Goal: Use online tool/utility: Utilize a website feature to perform a specific function

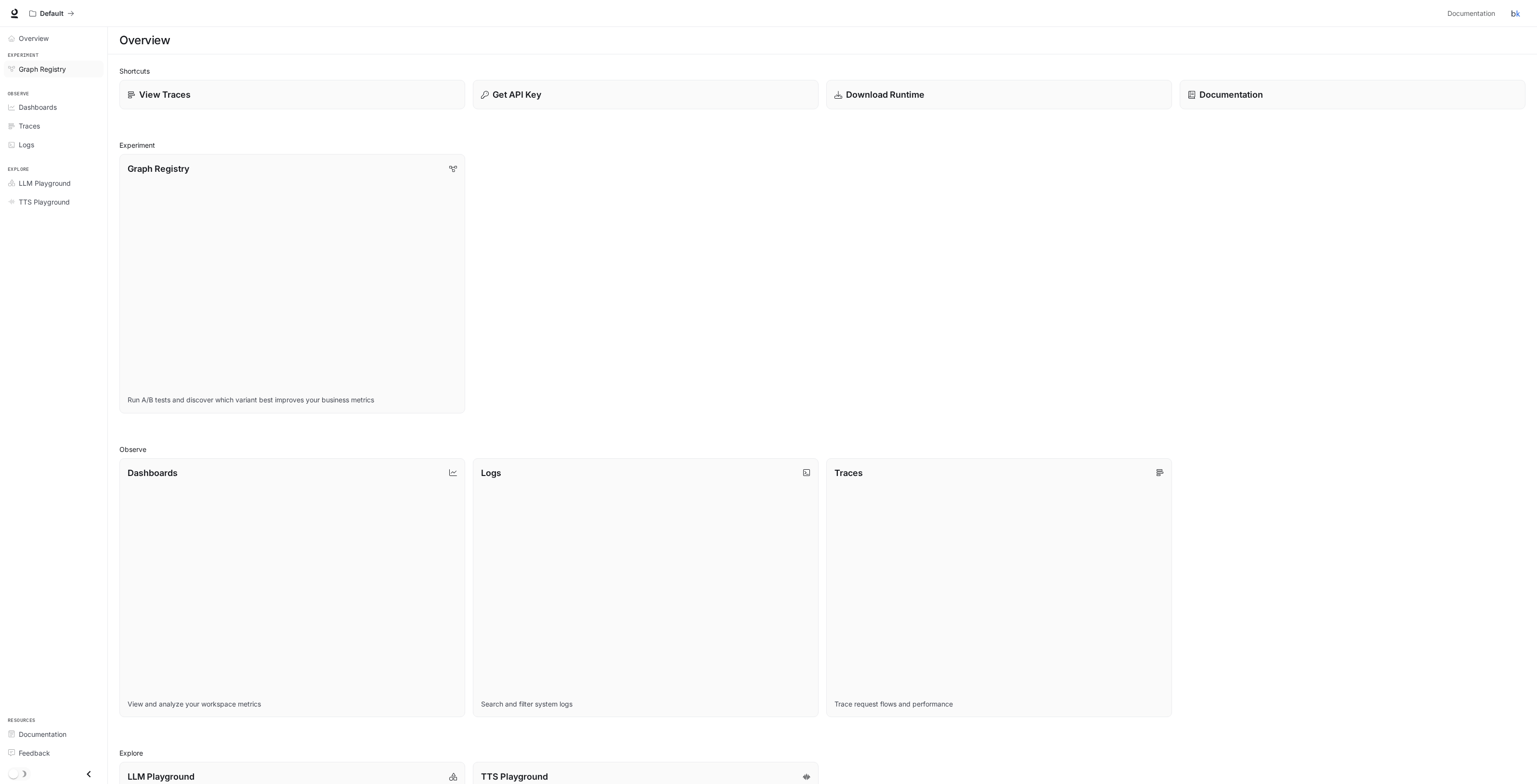
click at [41, 62] on link "Graph Registry" at bounding box center [54, 69] width 100 height 17
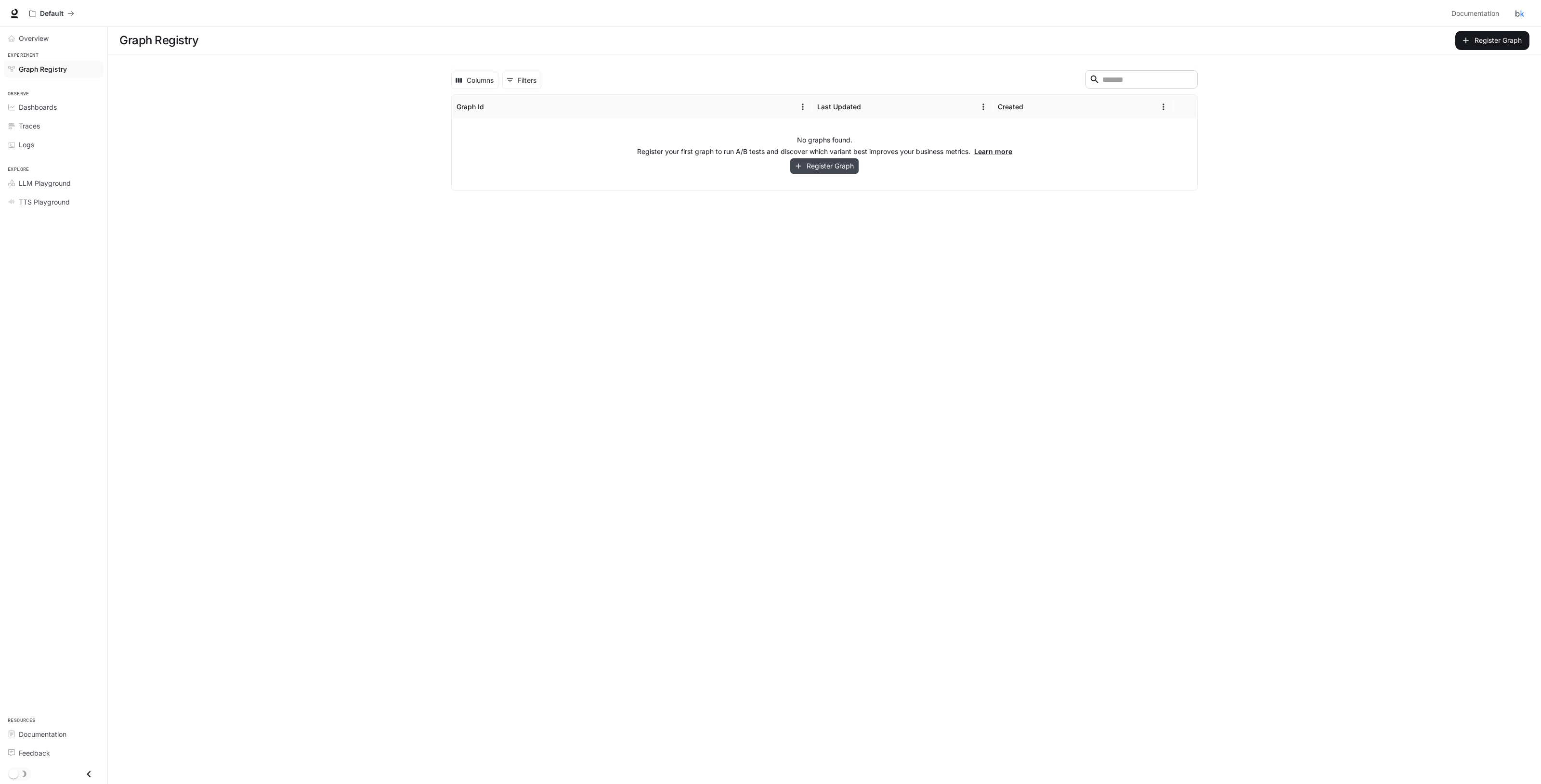
click at [802, 169] on button "Register Graph" at bounding box center [824, 166] width 68 height 16
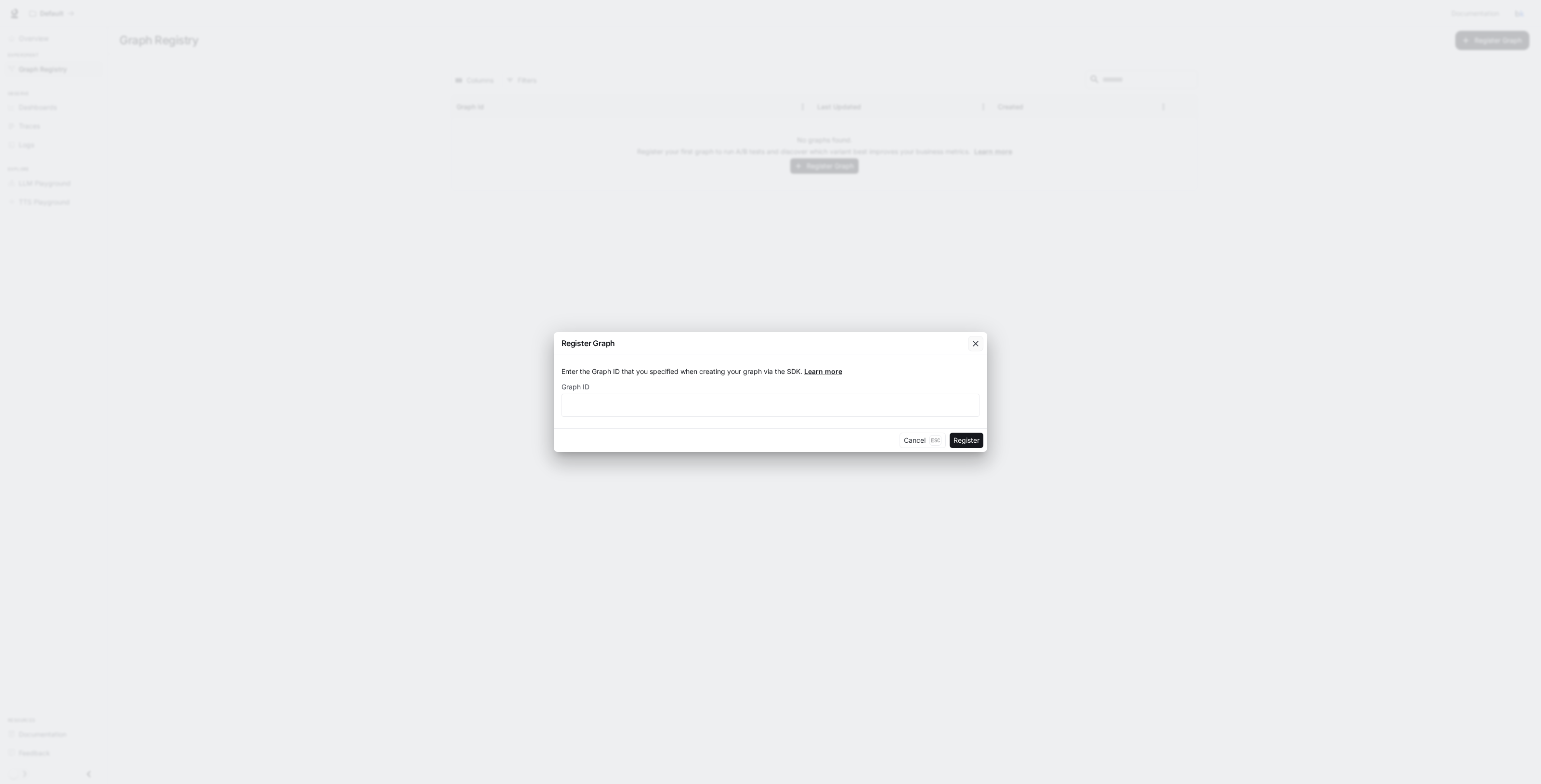
click at [979, 344] on icon "button" at bounding box center [975, 344] width 10 height 10
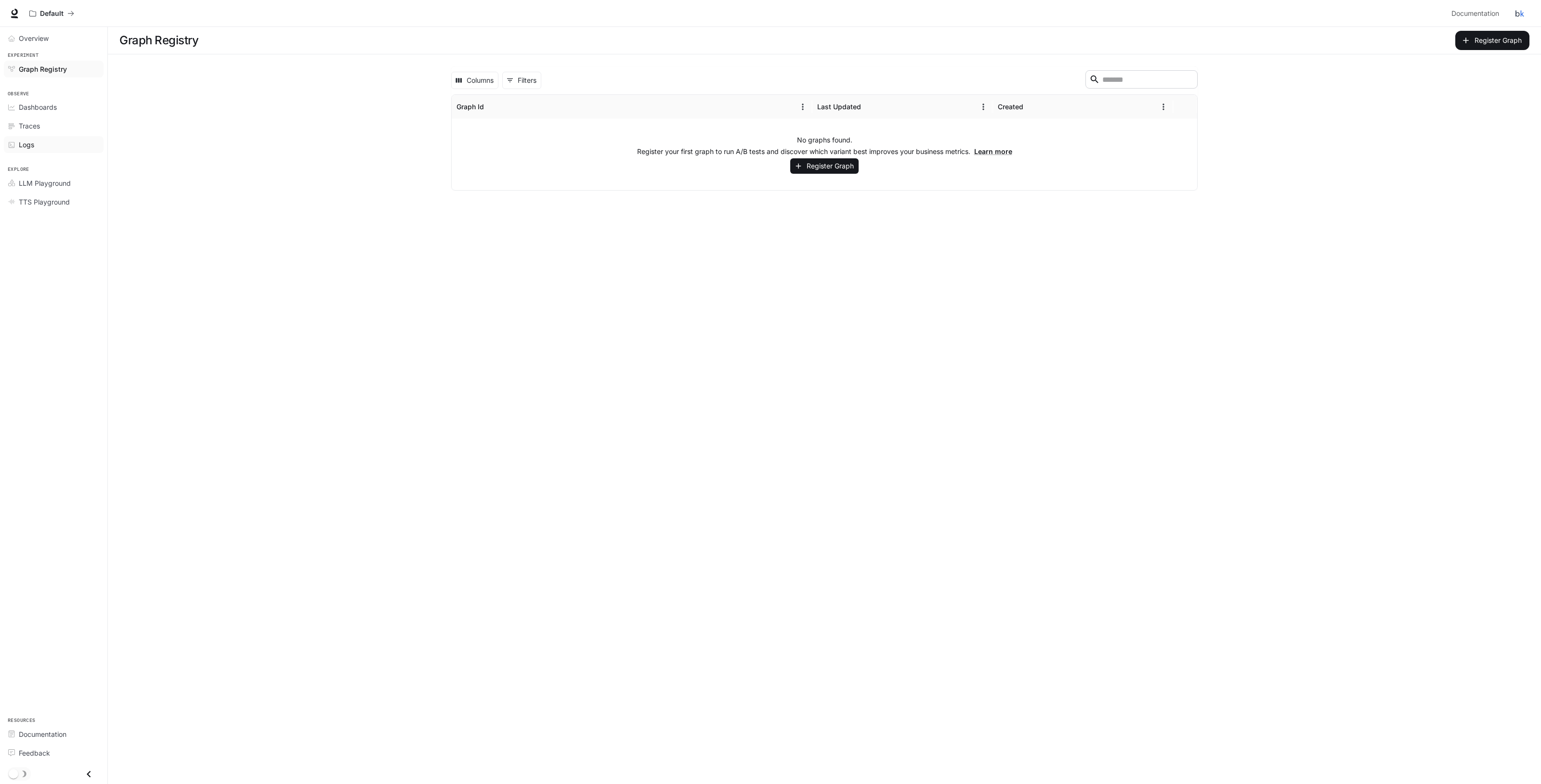
click at [66, 140] on div "Logs" at bounding box center [59, 144] width 81 height 10
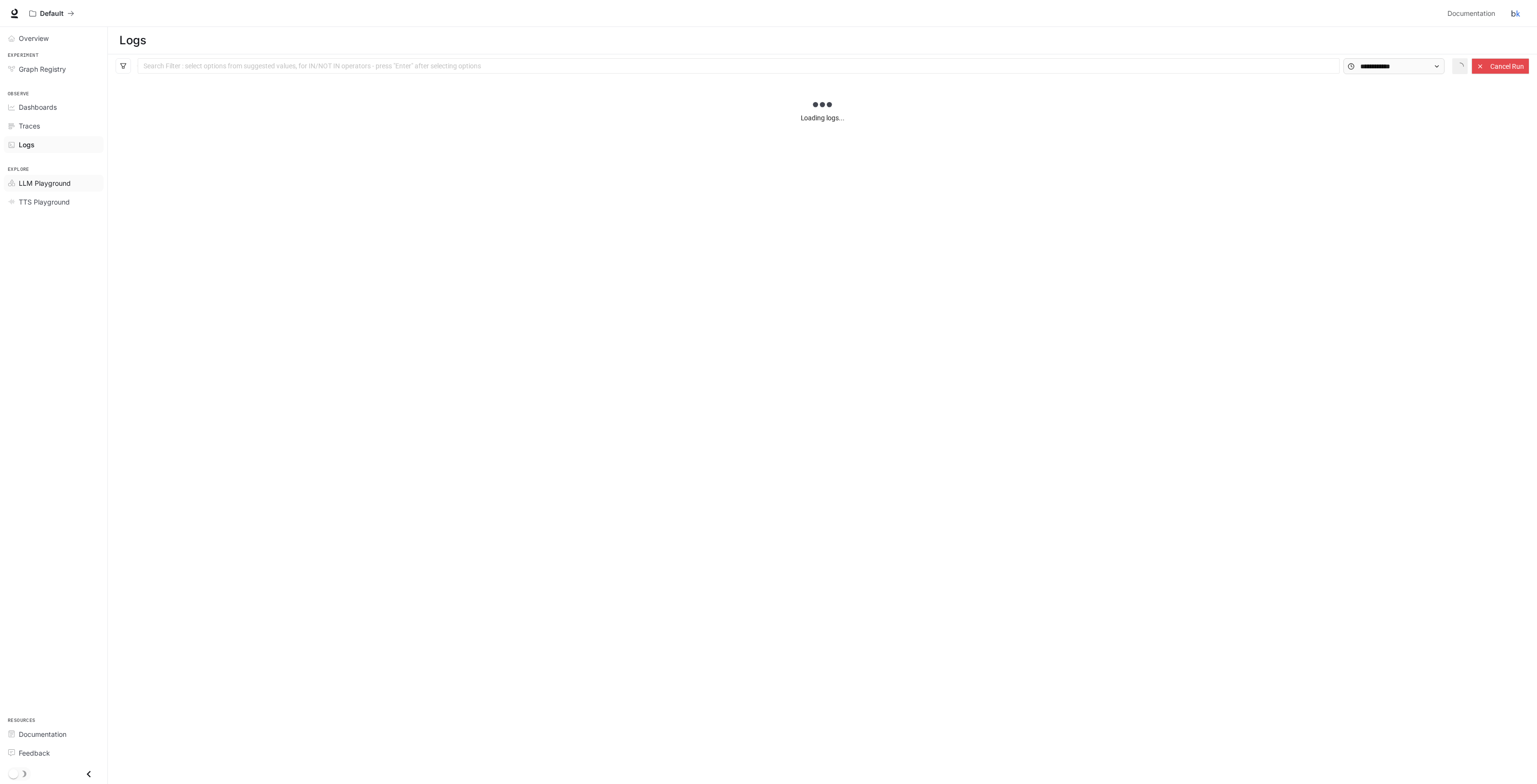
click at [71, 177] on link "LLM Playground" at bounding box center [54, 183] width 100 height 17
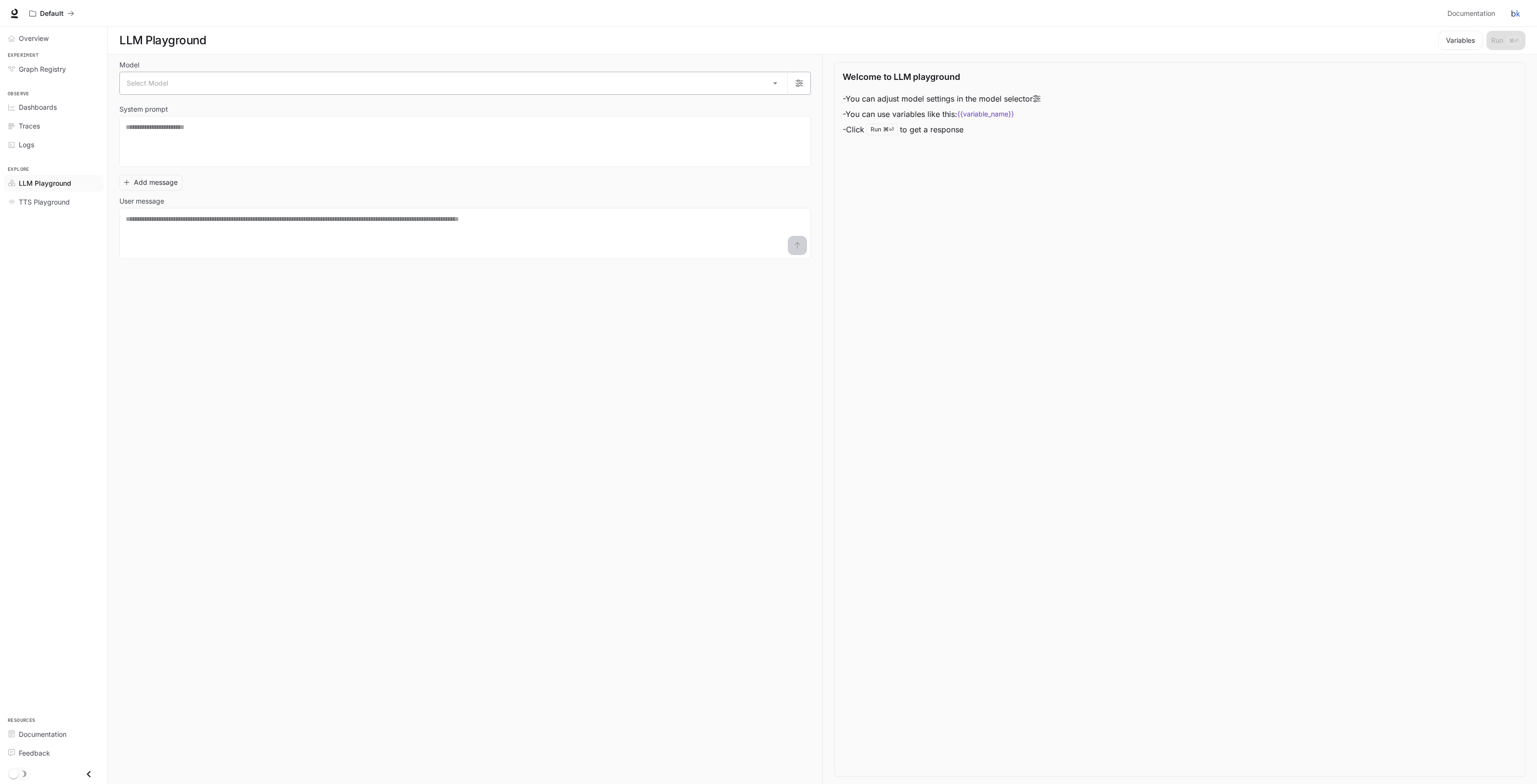
click at [164, 84] on body "Skip to main content Default Documentation Documentation Portal Overview Experi…" at bounding box center [768, 392] width 1537 height 785
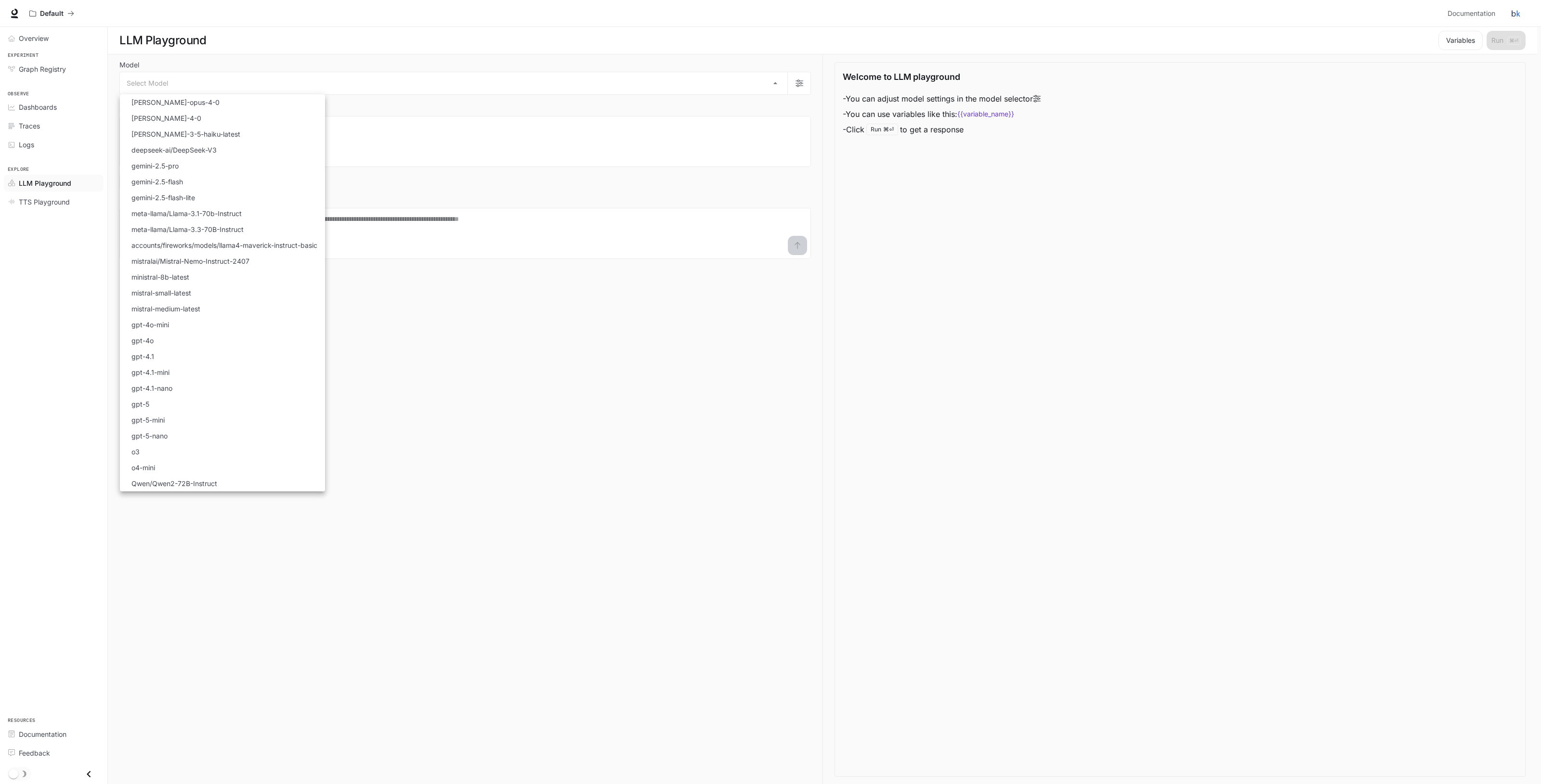
click at [217, 388] on li "gpt-4.1-nano" at bounding box center [223, 388] width 205 height 16
type input "**********"
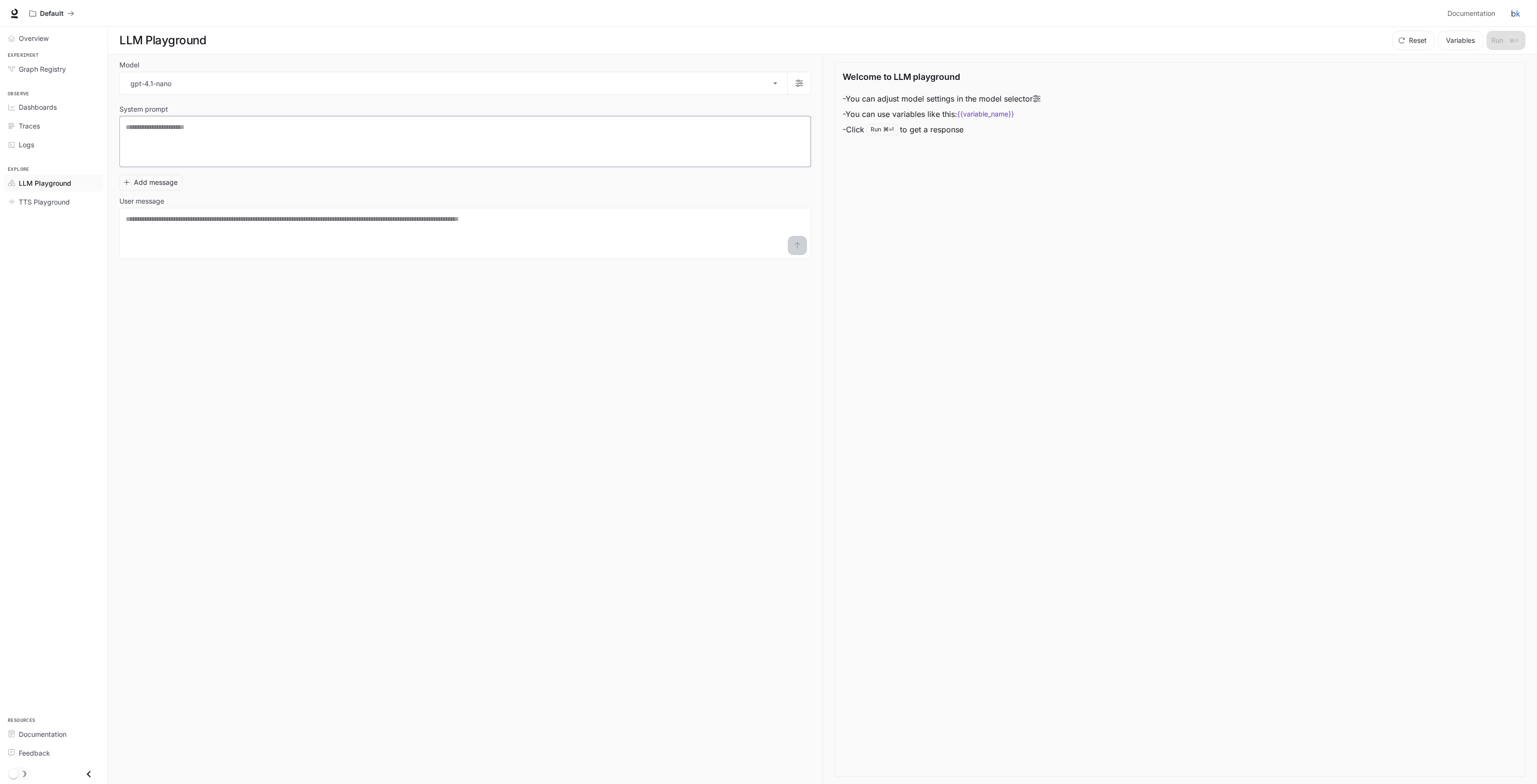
click at [179, 139] on textarea at bounding box center [465, 142] width 679 height 39
